Goal: Go to known website: Access a specific website the user already knows

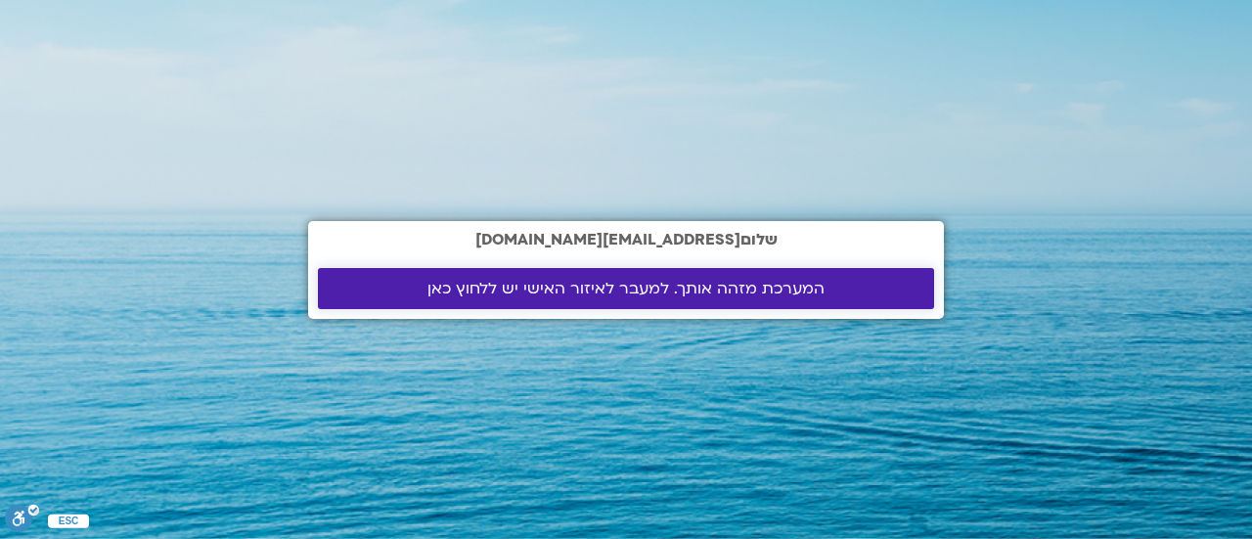
click at [651, 287] on span "המערכת מזהה אותך. למעבר לאיזור האישי יש ללחוץ כאן" at bounding box center [625, 289] width 397 height 18
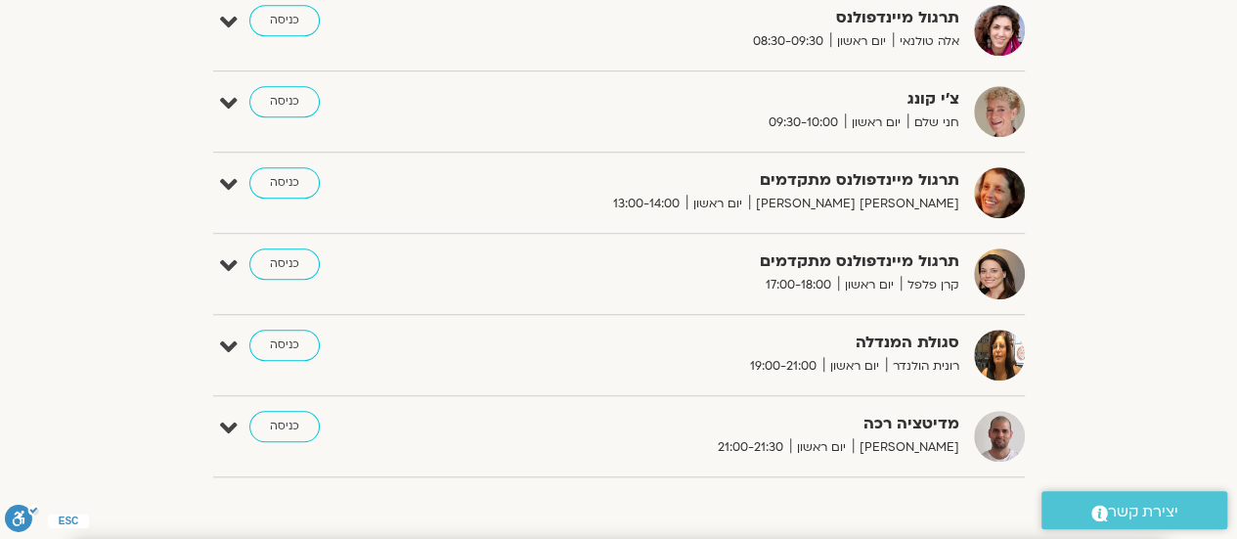
scroll to position [522, 0]
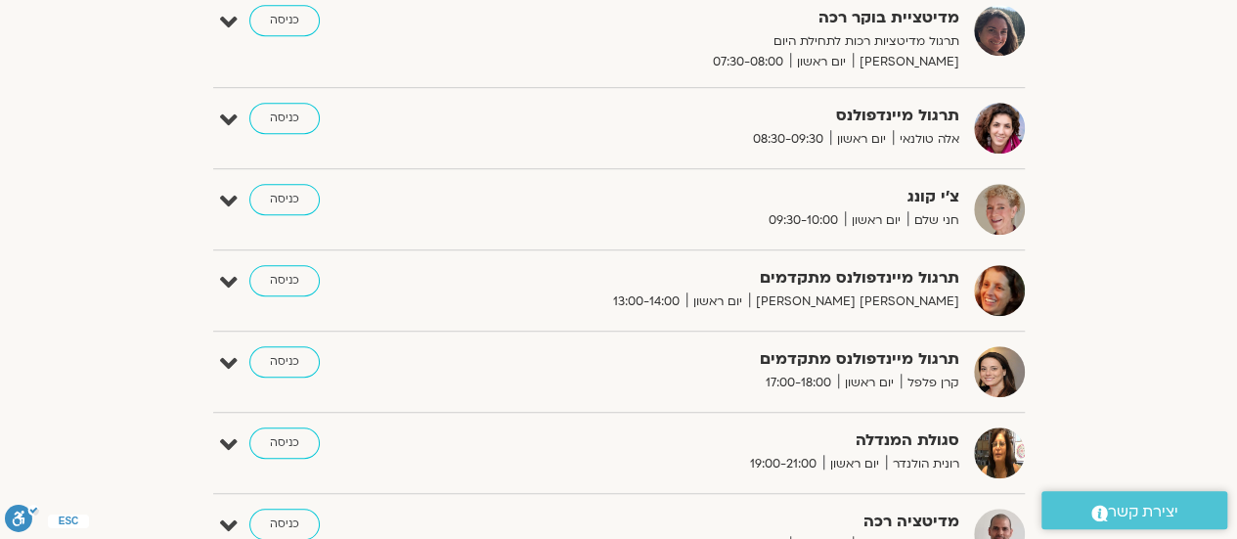
drag, startPoint x: 1246, startPoint y: 61, endPoint x: 1230, endPoint y: 33, distance: 31.5
click at [301, 185] on link "כניסה" at bounding box center [284, 199] width 70 height 31
